Goal: Navigation & Orientation: Find specific page/section

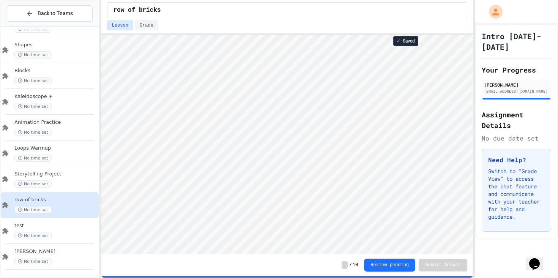
scroll to position [1, 0]
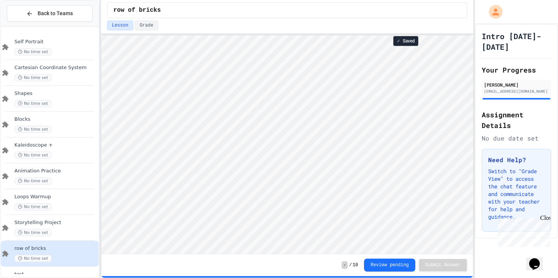
scroll to position [49, 0]
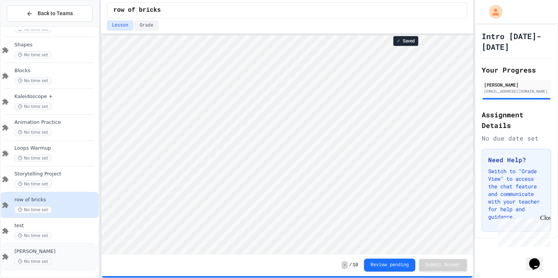
click at [61, 259] on div "No time set" at bounding box center [55, 261] width 83 height 7
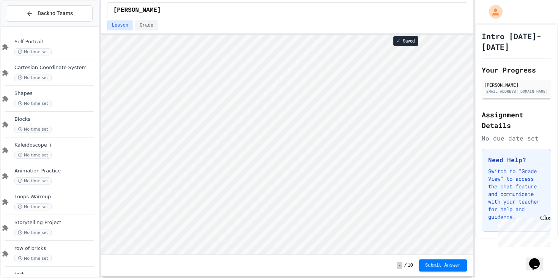
scroll to position [49, 0]
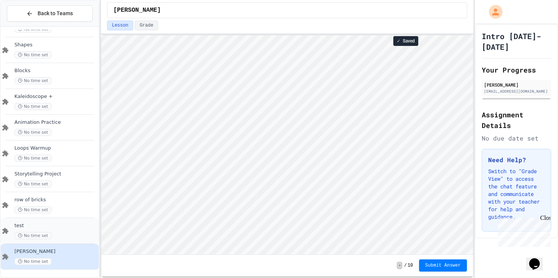
click at [49, 223] on span "test" at bounding box center [55, 225] width 83 height 6
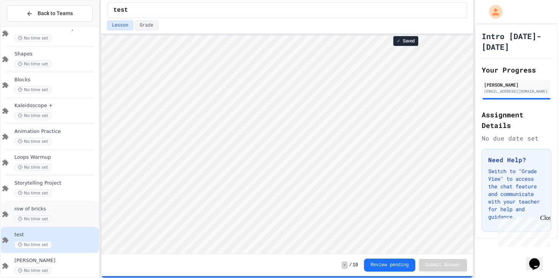
click at [49, 215] on div "row of bricks No time set" at bounding box center [55, 214] width 83 height 17
